Goal: Use online tool/utility: Utilize a website feature to perform a specific function

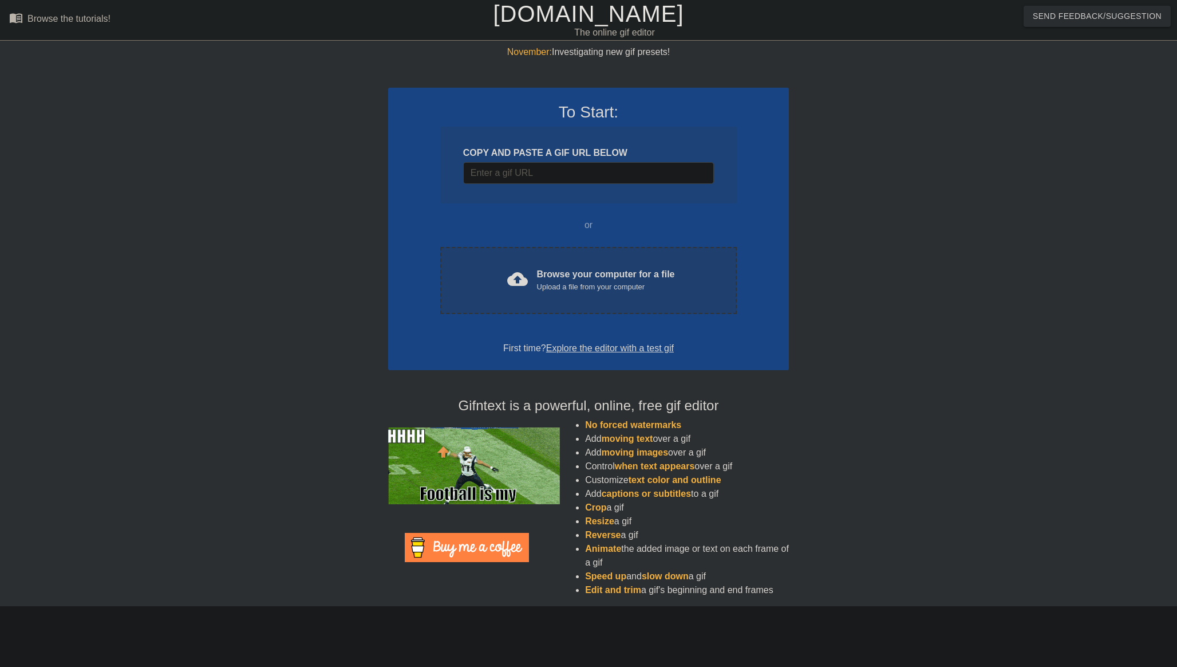
scroll to position [0, 9]
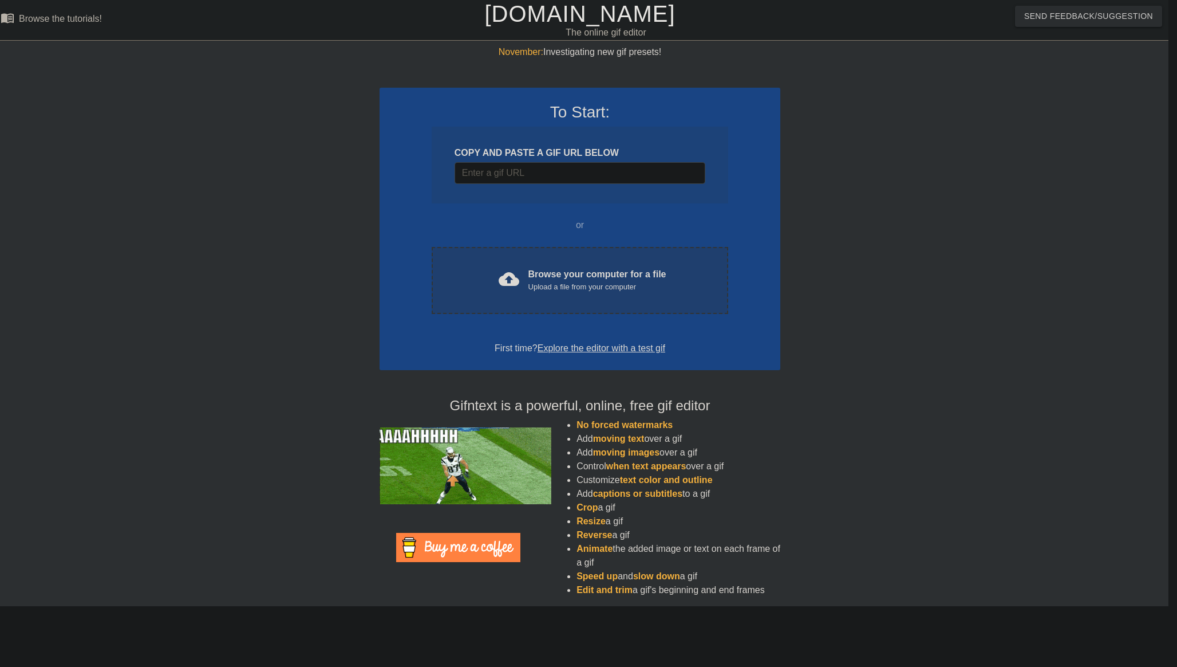
click at [550, 286] on div "Upload a file from your computer" at bounding box center [598, 286] width 138 height 11
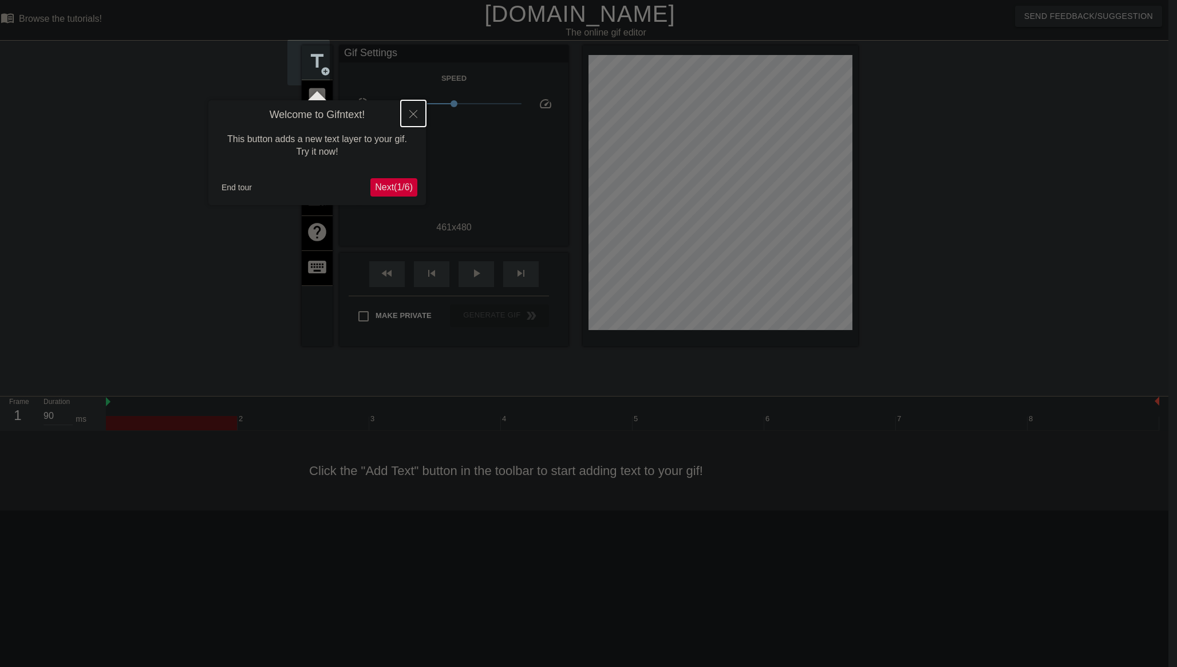
click at [411, 117] on icon "Close" at bounding box center [413, 114] width 8 height 8
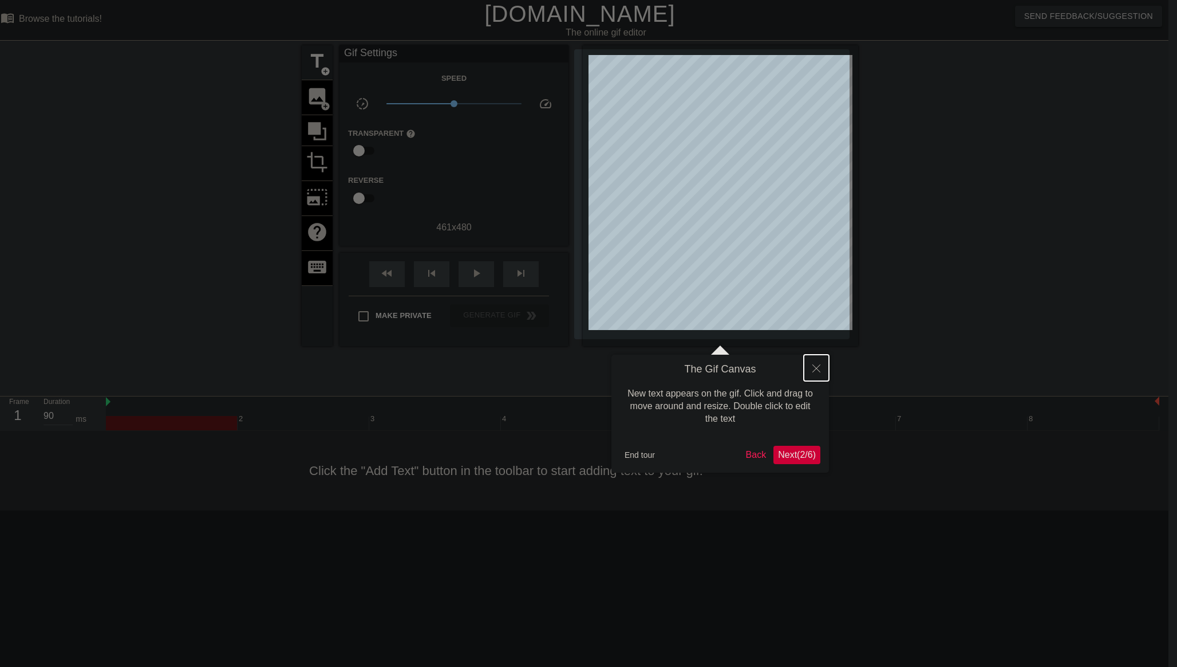
click at [819, 366] on icon "Close" at bounding box center [817, 368] width 8 height 8
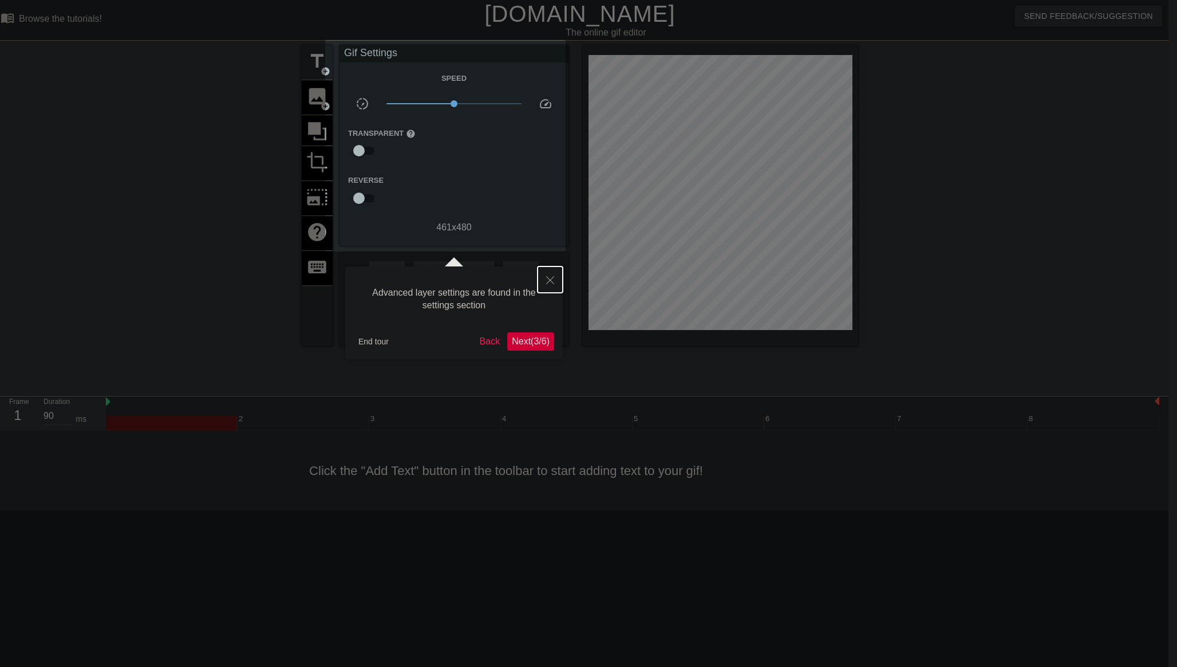
click at [549, 281] on icon "Close" at bounding box center [550, 280] width 8 height 8
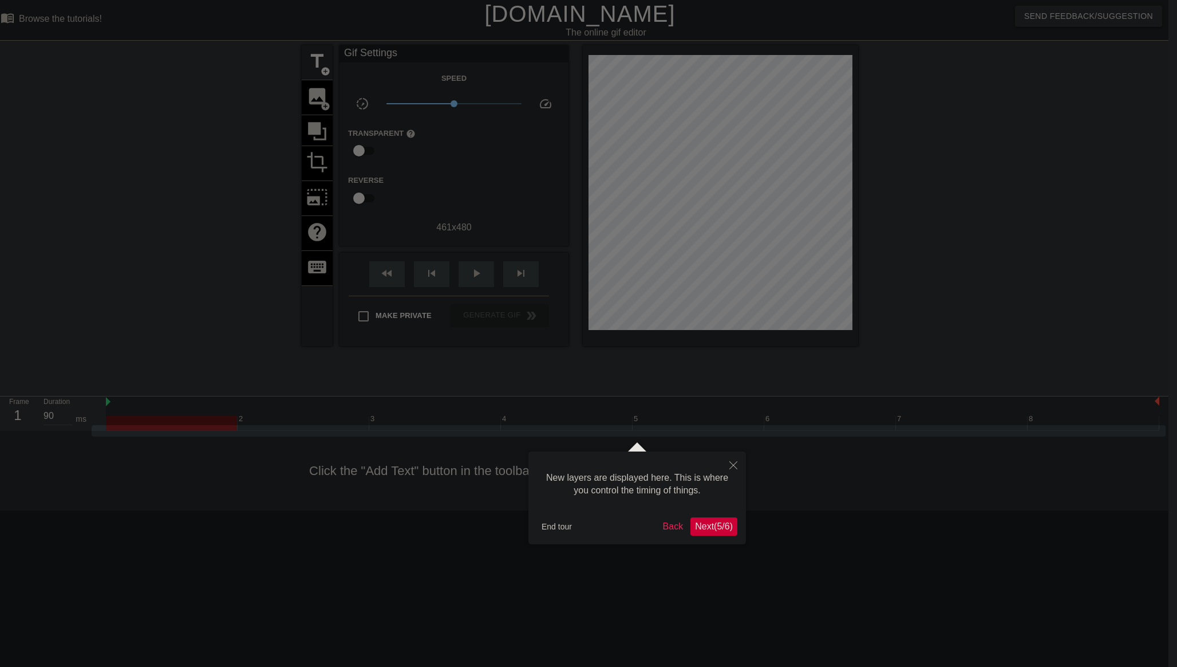
click at [712, 530] on span "Next ( 5 / 6 )" at bounding box center [714, 526] width 38 height 10
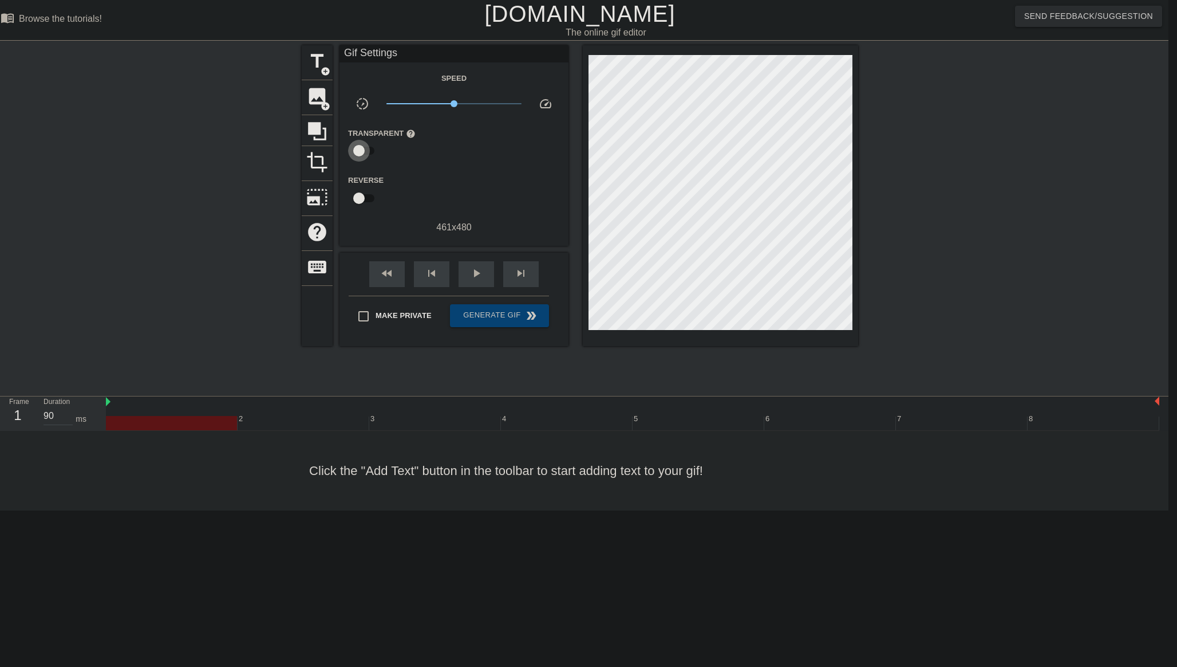
click at [364, 148] on input "checkbox" at bounding box center [358, 151] width 65 height 22
checkbox input "true"
click at [455, 151] on div at bounding box center [455, 151] width 23 height 23
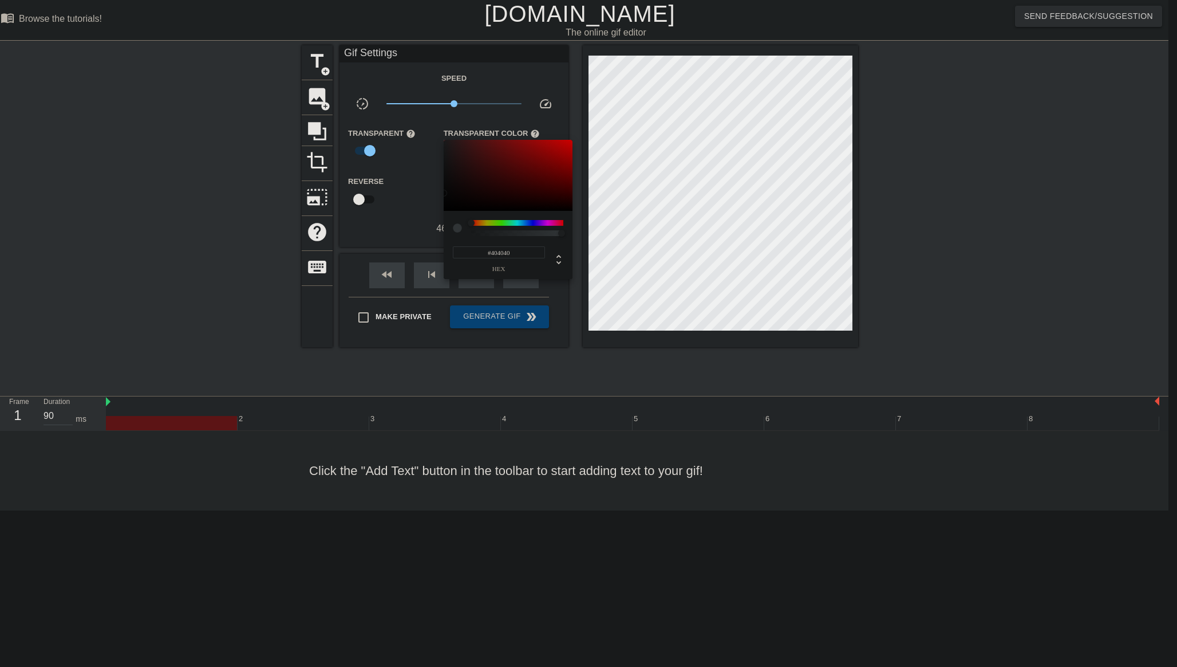
click at [507, 254] on input "#404040" at bounding box center [499, 252] width 92 height 12
type input "#000000"
click at [392, 224] on div at bounding box center [588, 333] width 1177 height 667
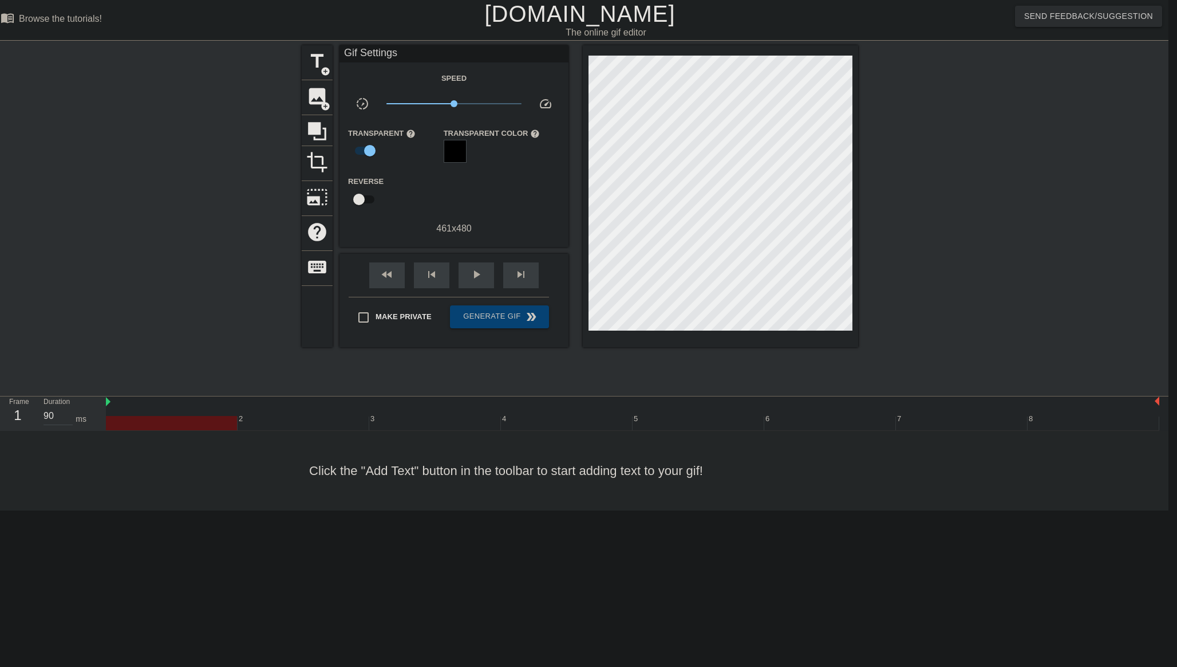
click at [365, 200] on input "checkbox" at bounding box center [358, 199] width 65 height 22
click at [365, 200] on input "checkbox" at bounding box center [369, 199] width 65 height 22
checkbox input "false"
click at [476, 278] on span "play_arrow" at bounding box center [477, 274] width 14 height 14
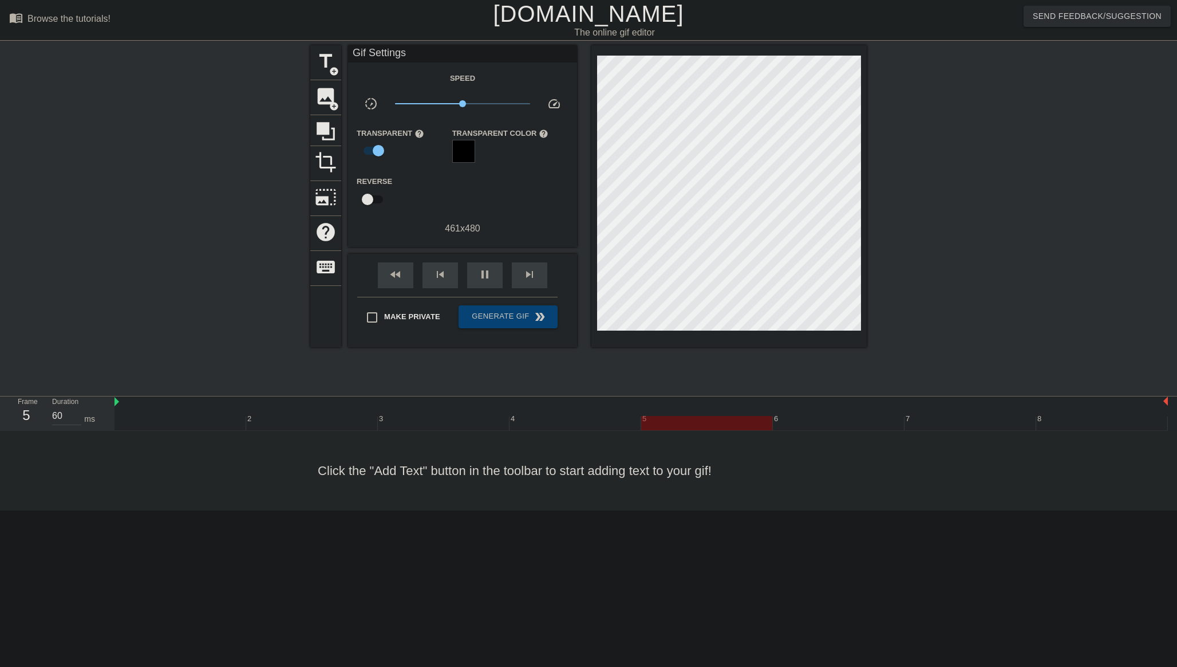
type input "90"
